Goal: Information Seeking & Learning: Learn about a topic

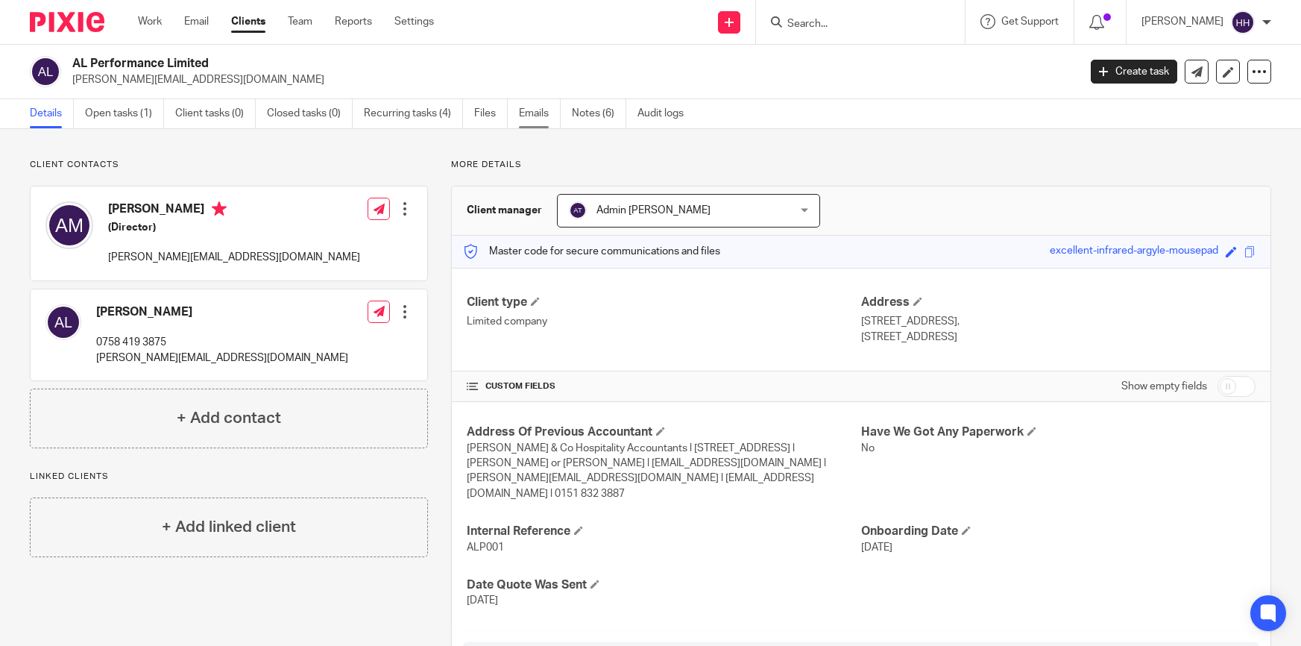
click at [535, 112] on link "Emails" at bounding box center [540, 113] width 42 height 29
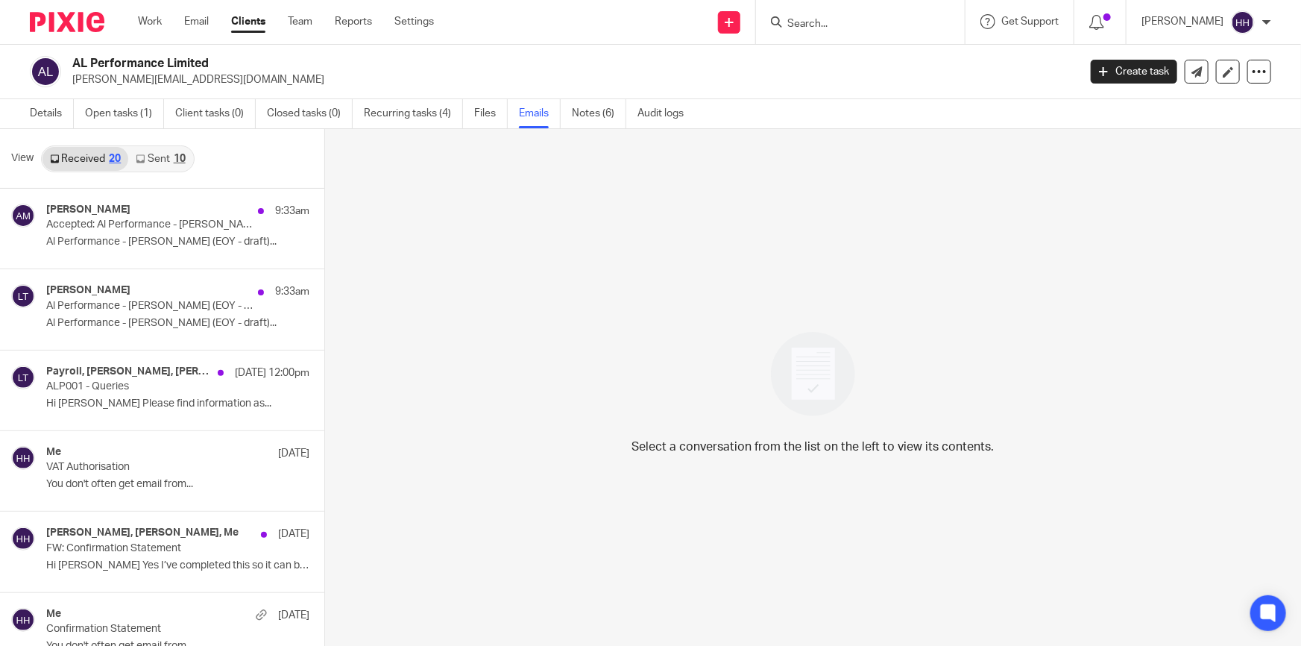
click at [174, 157] on div "10" at bounding box center [180, 159] width 12 height 10
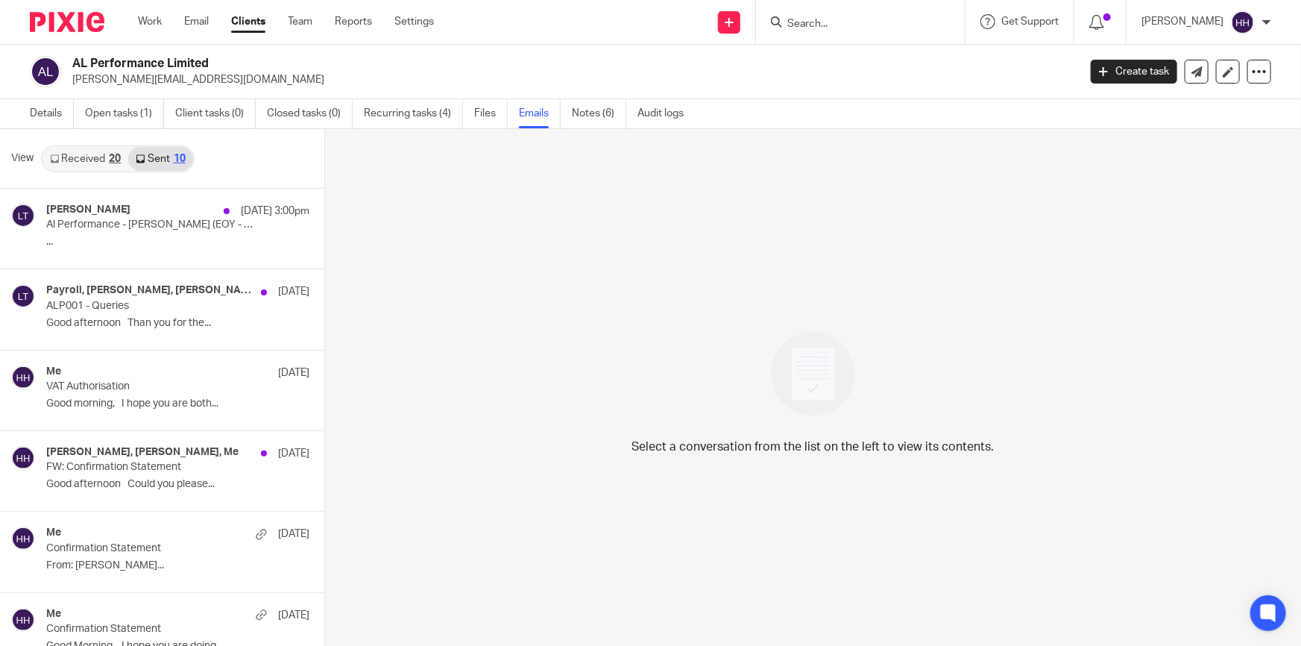
scroll to position [1, 0]
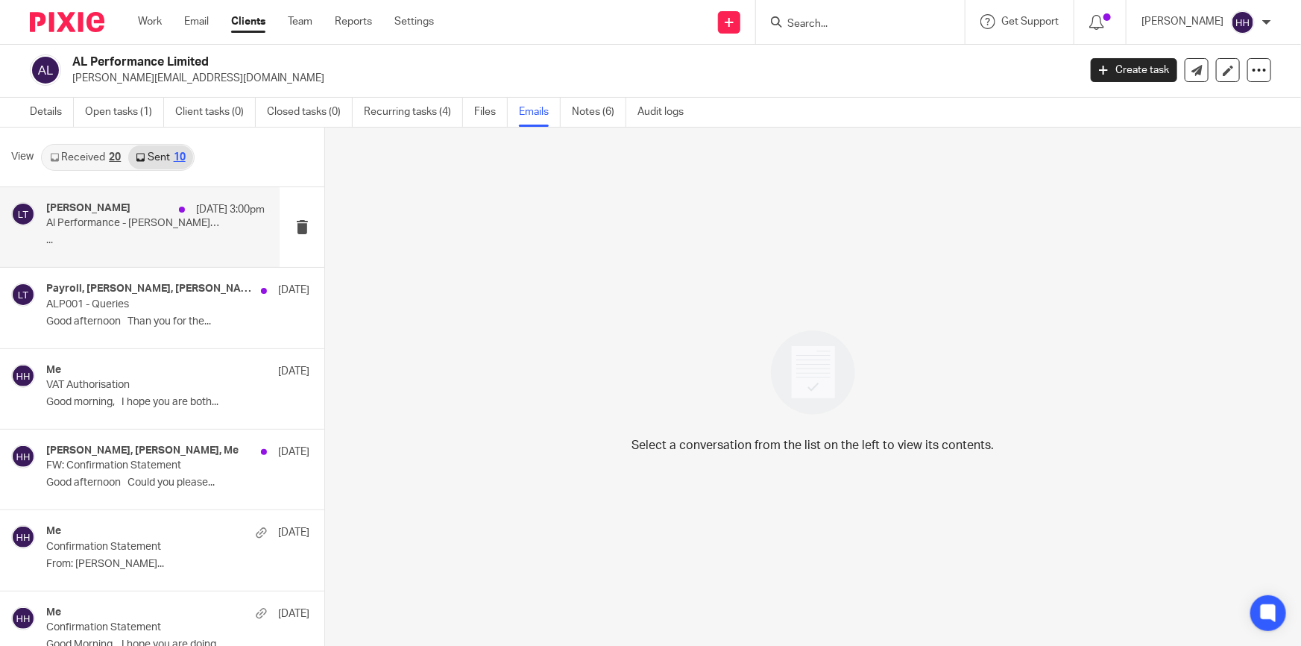
click at [116, 225] on p "Al Performance - Liz Turpin (EOY - draft)" at bounding box center [133, 223] width 175 height 13
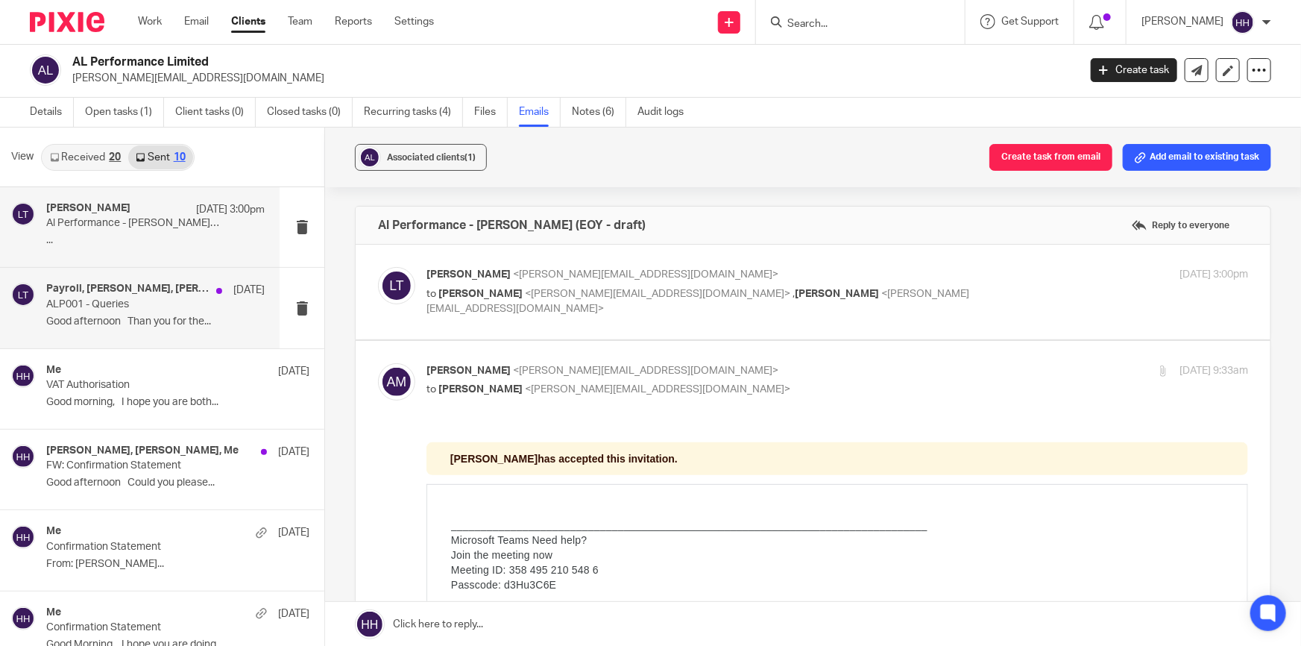
scroll to position [0, 0]
click at [119, 292] on h4 "Payroll, Liz Turpin, Andy Langfield" at bounding box center [127, 289] width 163 height 13
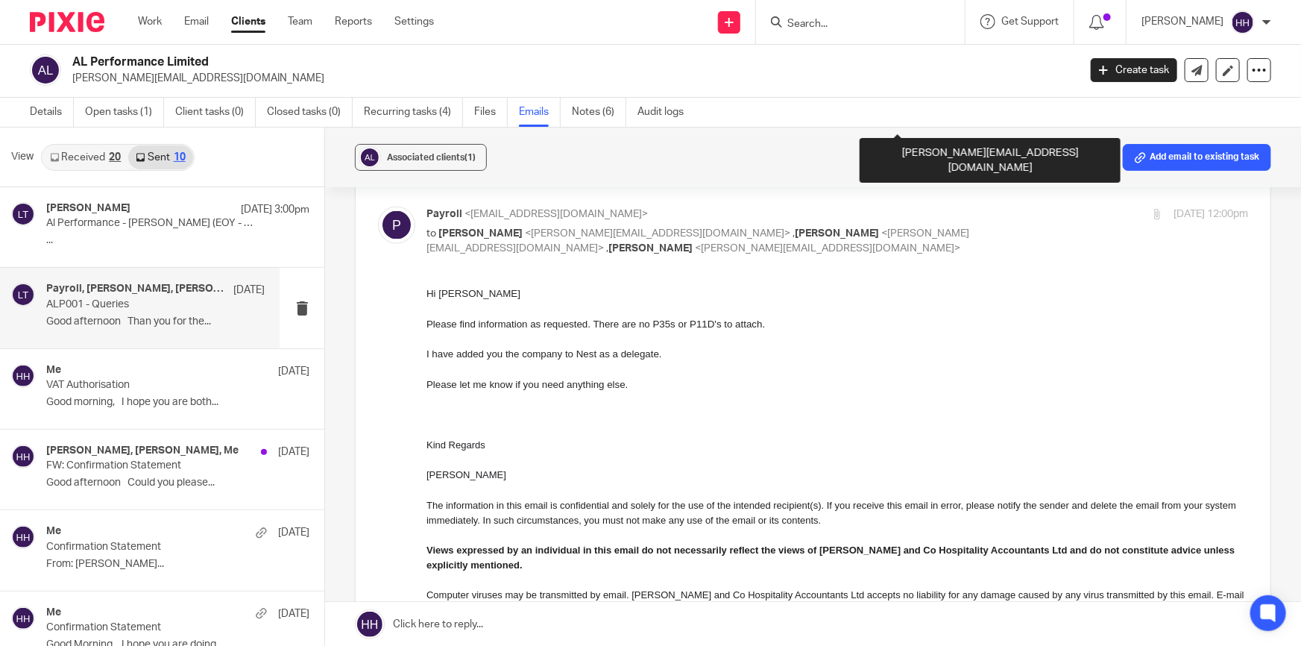
scroll to position [813, 0]
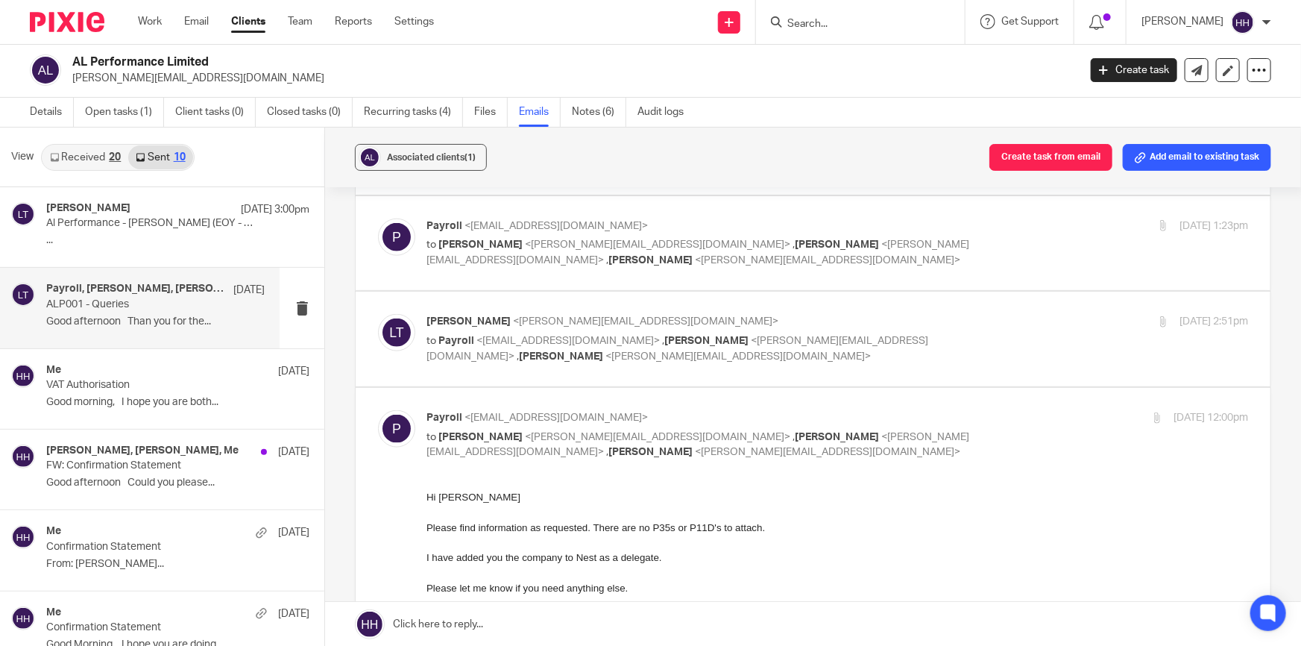
click at [1012, 410] on div "Payroll <payroll@evansandco.uk> to Liz Turpin <liz@turpinaccounting.co.uk> , Al…" at bounding box center [837, 435] width 822 height 50
checkbox input "false"
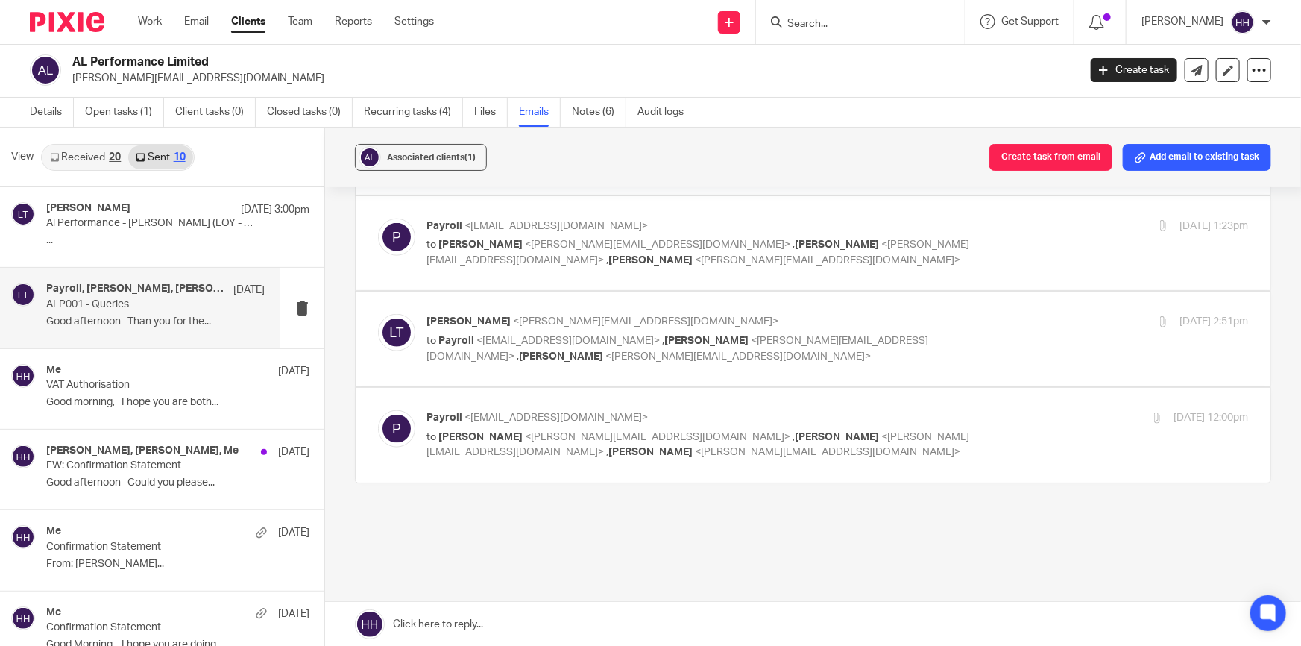
scroll to position [724, 0]
